Goal: Navigation & Orientation: Find specific page/section

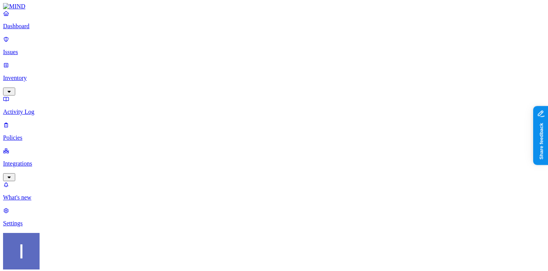
click at [33, 81] on div "Dashboard Issues Inventory Activity Log Policies Integrations" at bounding box center [274, 95] width 542 height 171
click at [33, 160] on p "Integrations" at bounding box center [274, 163] width 542 height 7
click at [21, 62] on link "Inventory" at bounding box center [274, 78] width 542 height 33
